Goal: Check status

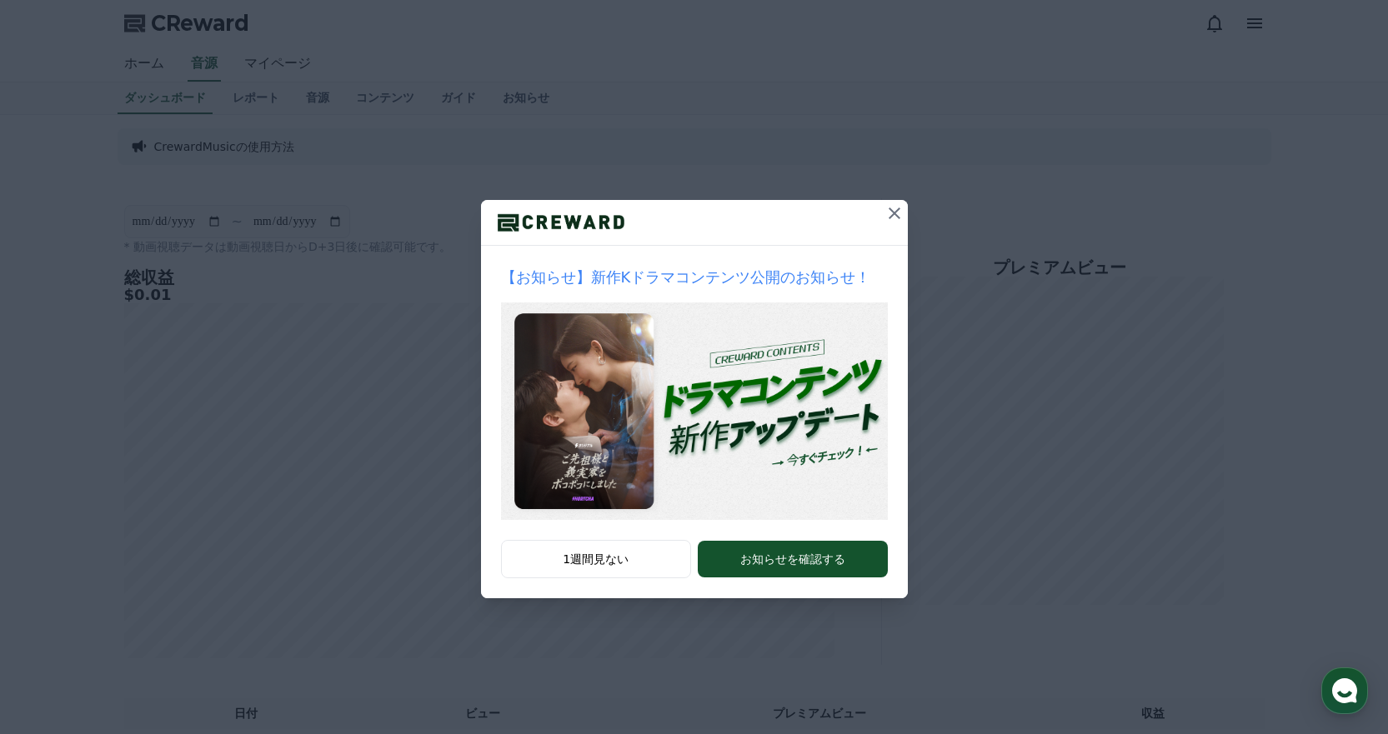
click at [892, 214] on icon at bounding box center [894, 213] width 20 height 20
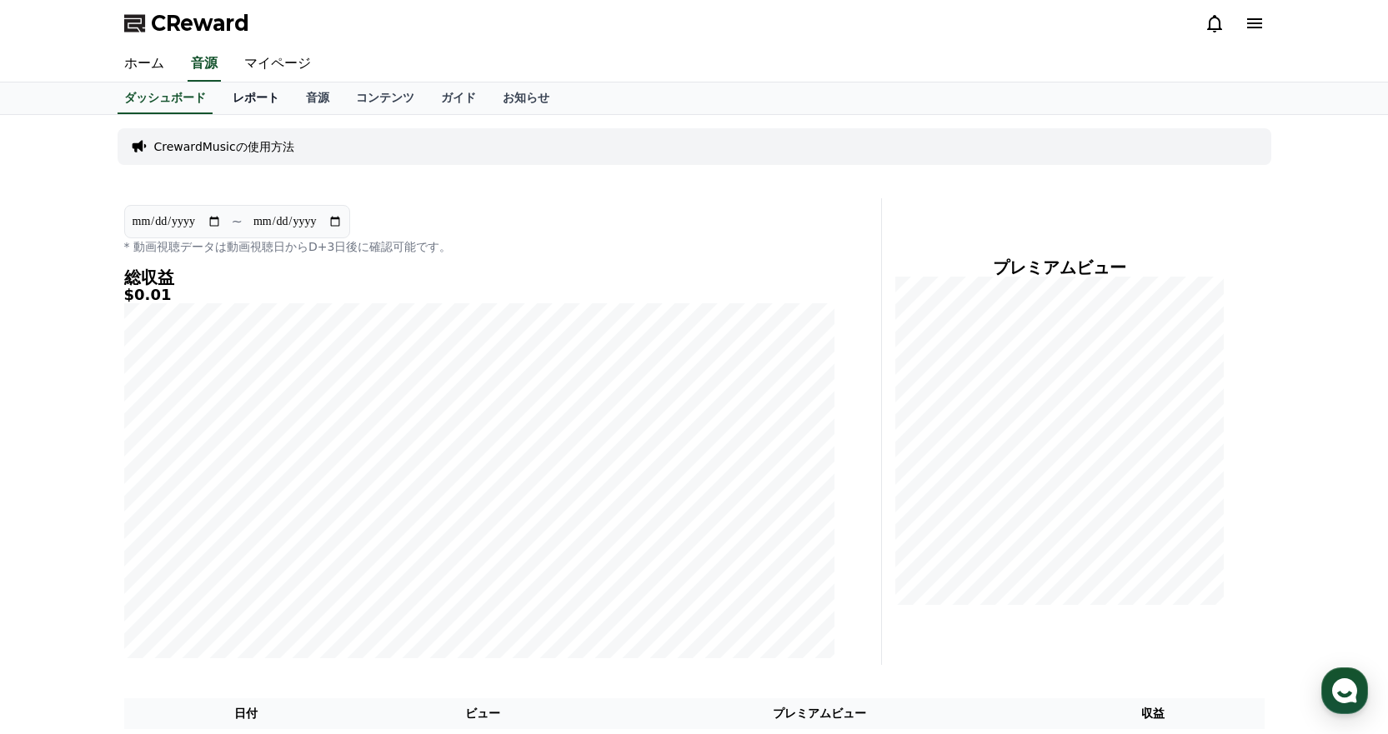
click at [248, 105] on link "レポート" at bounding box center [255, 99] width 73 height 32
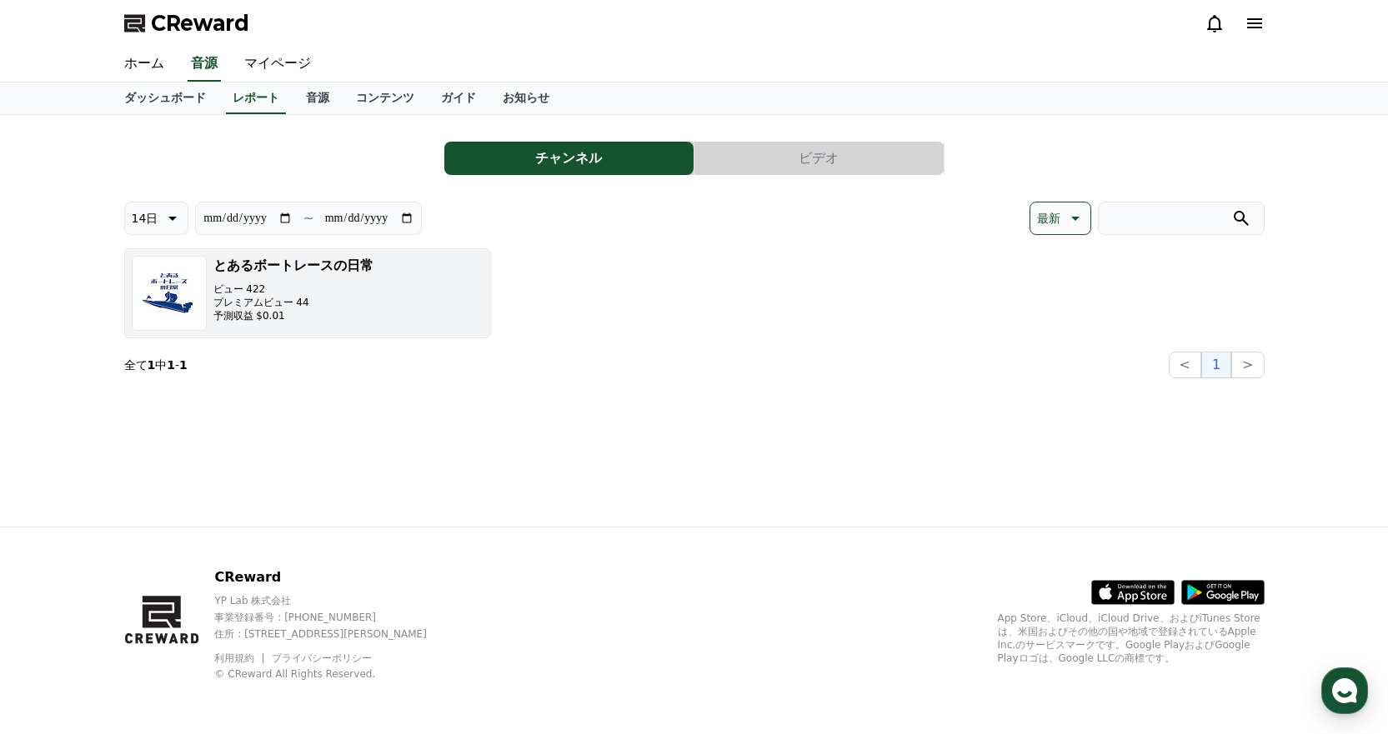
click at [313, 325] on div "とあるボートレースの日常 ビュー 422 プレミアムビュー 44 予測収益 $0.01" at bounding box center [293, 293] width 160 height 75
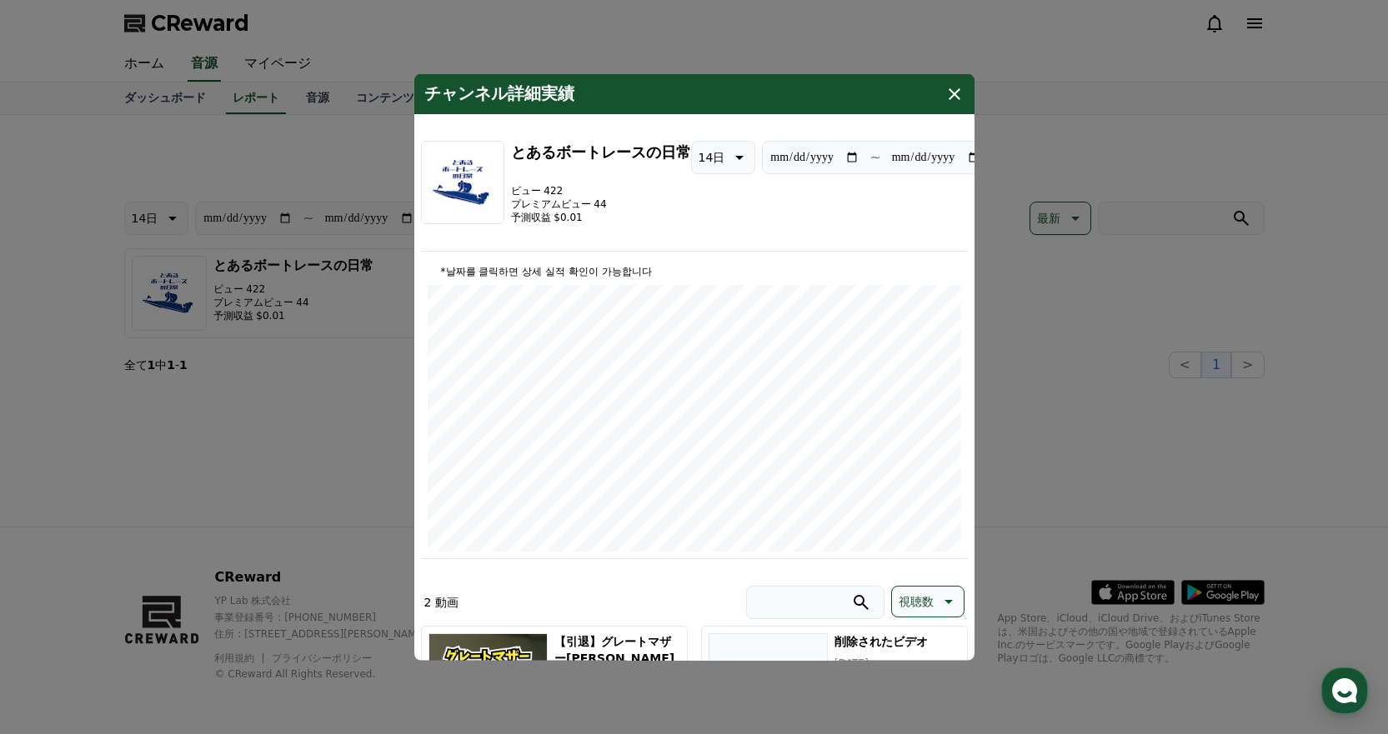
click at [953, 164] on input "**********" at bounding box center [936, 157] width 90 height 18
type input "**********"
click at [1140, 314] on button "close modal" at bounding box center [694, 367] width 1388 height 734
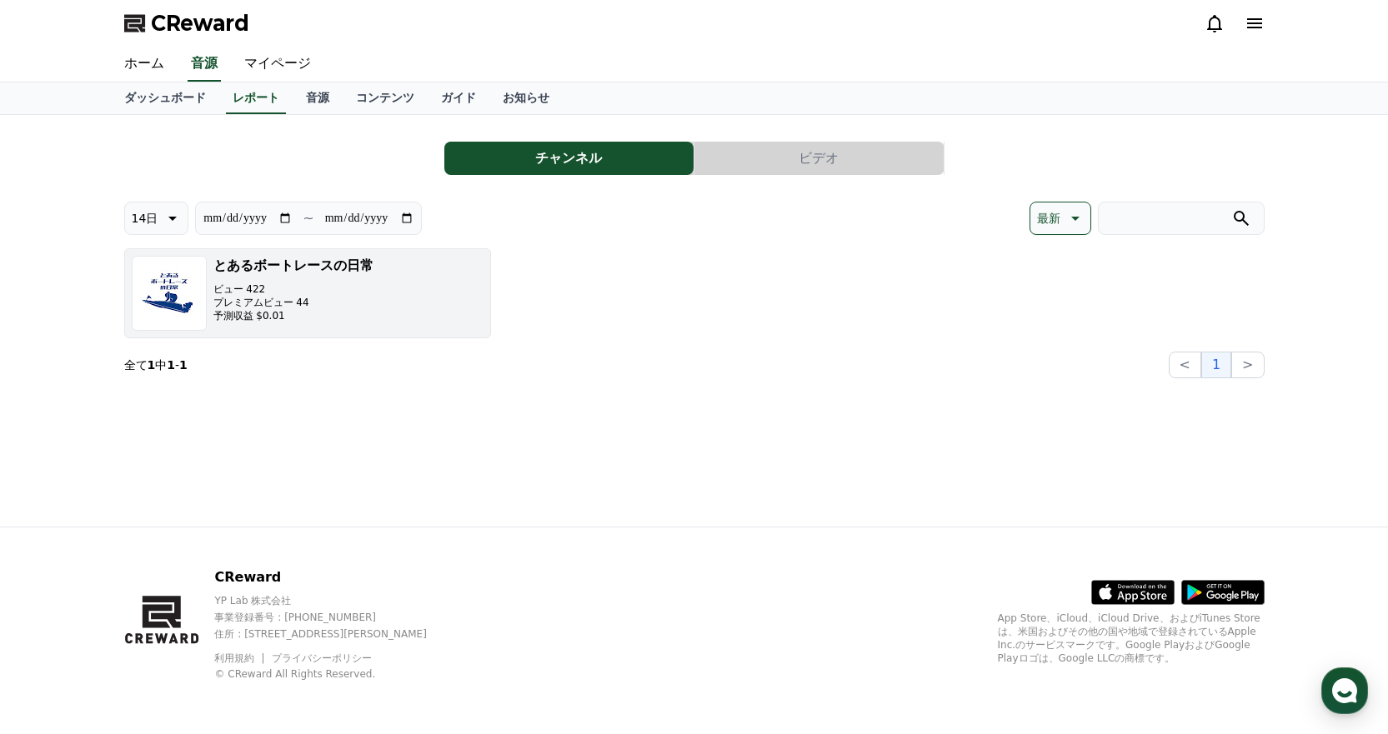
click at [372, 286] on button "とあるボートレースの日常 ビュー 422 プレミアムビュー 44 予測収益 $0.01" at bounding box center [307, 293] width 367 height 90
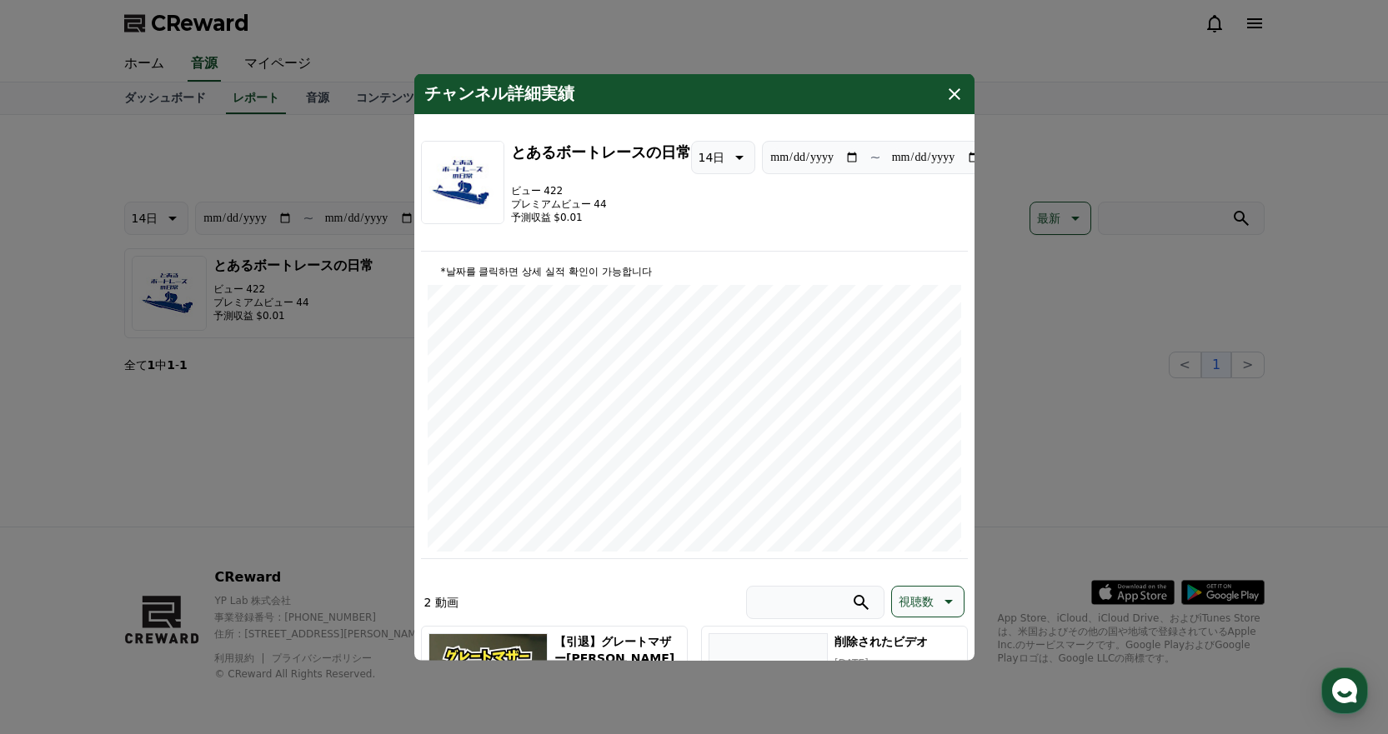
click at [698, 161] on p "14日" at bounding box center [711, 156] width 27 height 23
click at [692, 197] on button "最新" at bounding box center [710, 199] width 37 height 37
type input "**********"
click at [962, 86] on icon "modal" at bounding box center [954, 93] width 20 height 20
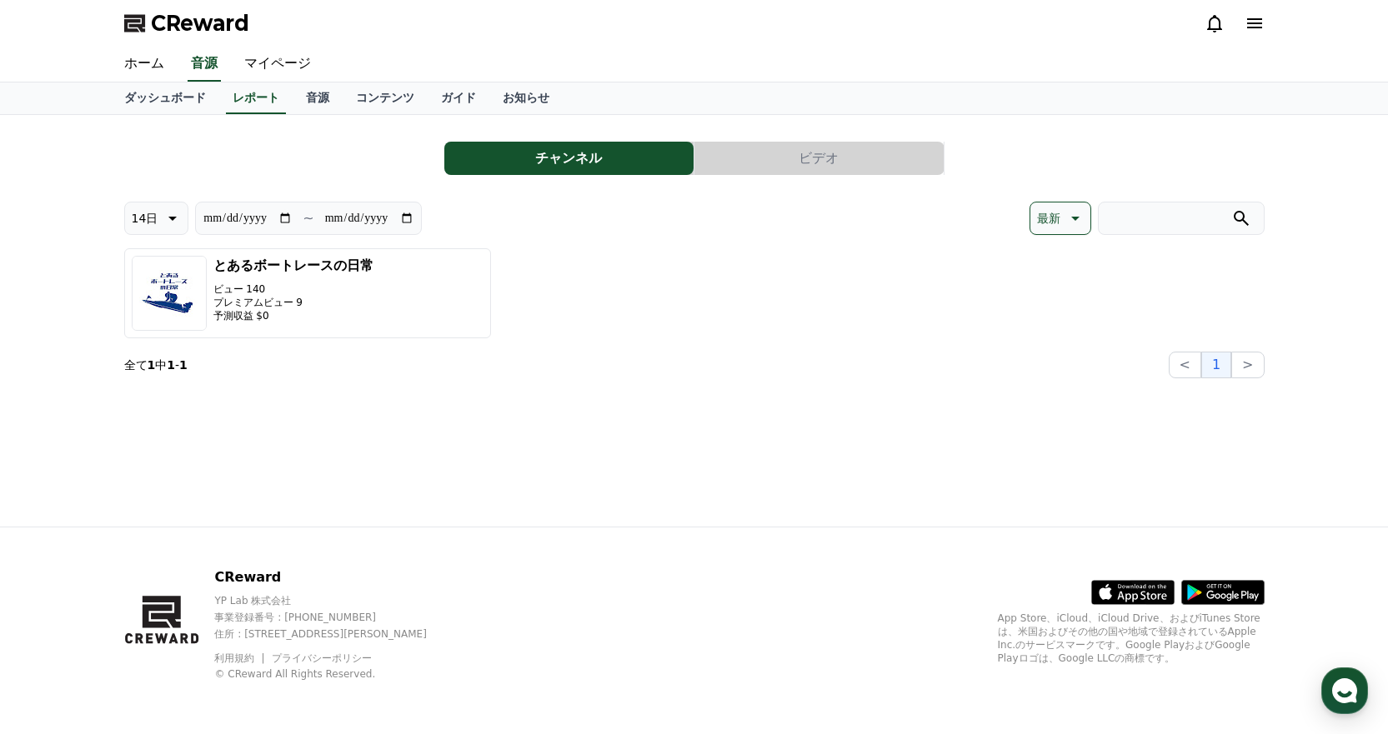
click at [884, 361] on section "全て 1 中 1 - 1 < 1 >" at bounding box center [694, 365] width 1140 height 27
click at [293, 97] on link "音源" at bounding box center [318, 99] width 50 height 32
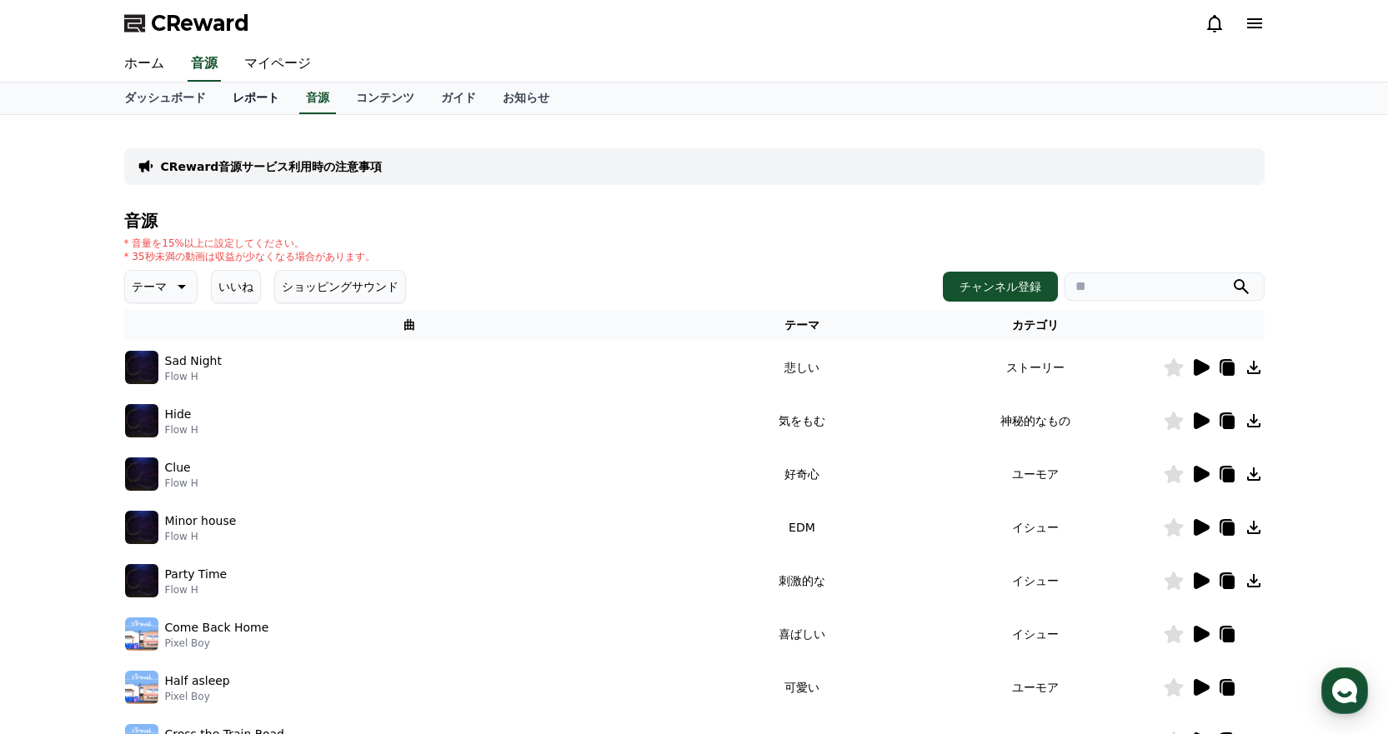
click at [228, 102] on link "レポート" at bounding box center [255, 99] width 73 height 32
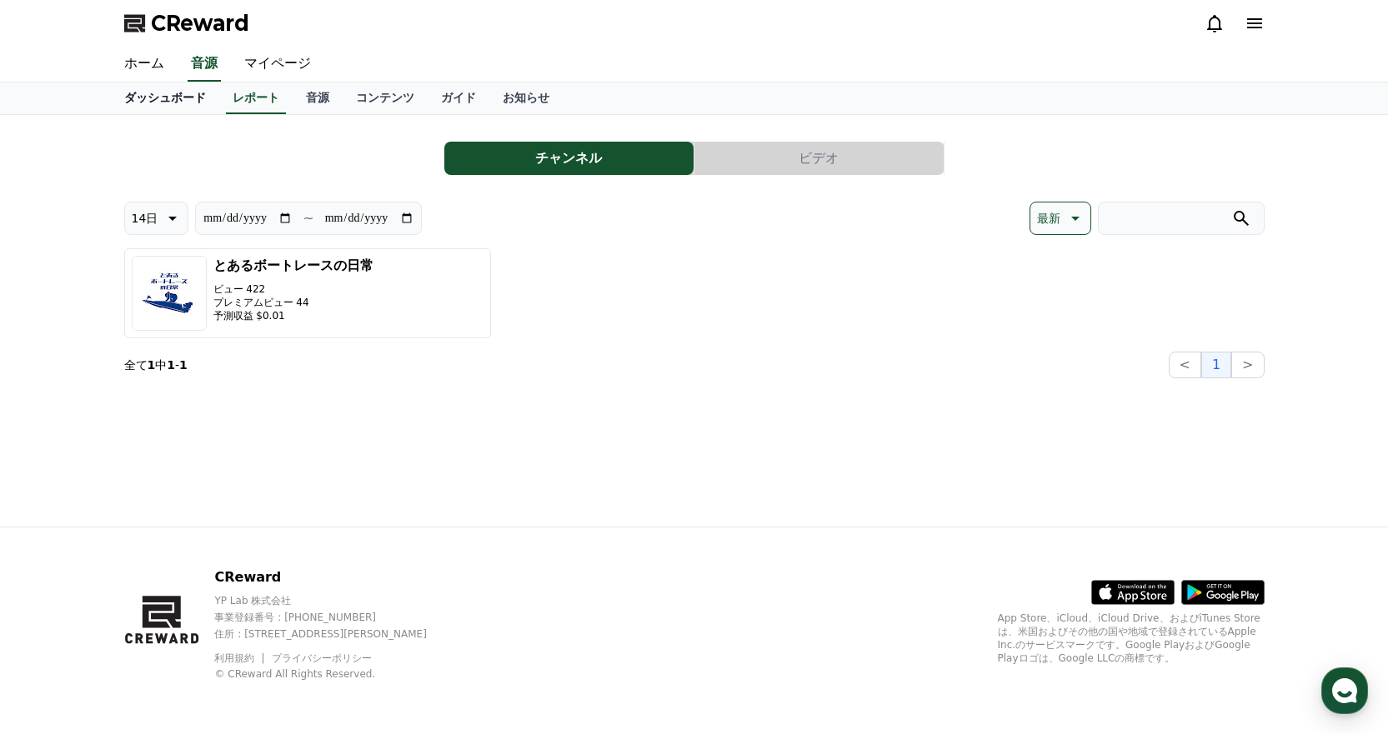
click at [165, 100] on link "ダッシュボード" at bounding box center [165, 99] width 108 height 32
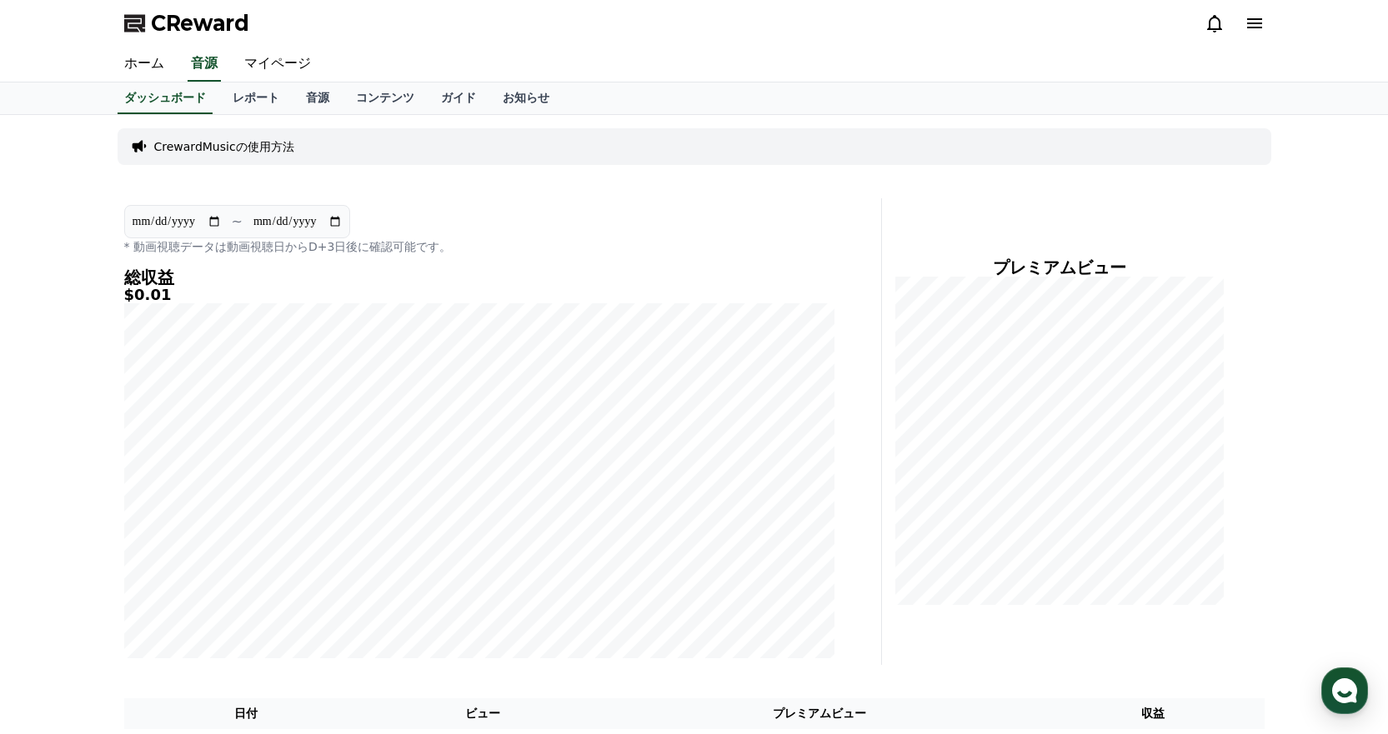
click at [710, 72] on div "ホーム 音源 マイページ" at bounding box center [694, 64] width 1167 height 35
